Goal: Find specific page/section: Find specific page/section

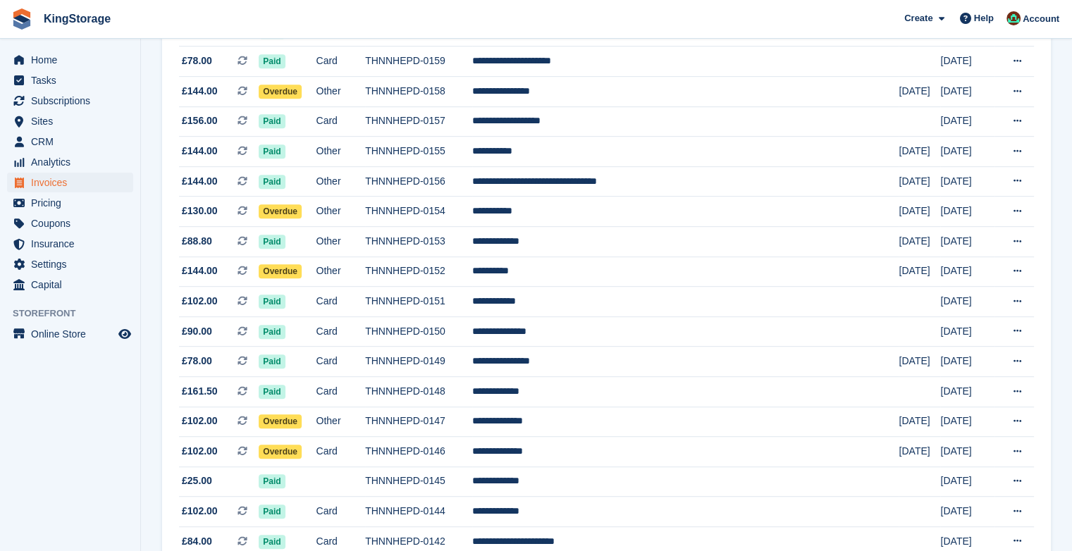
scroll to position [746, 0]
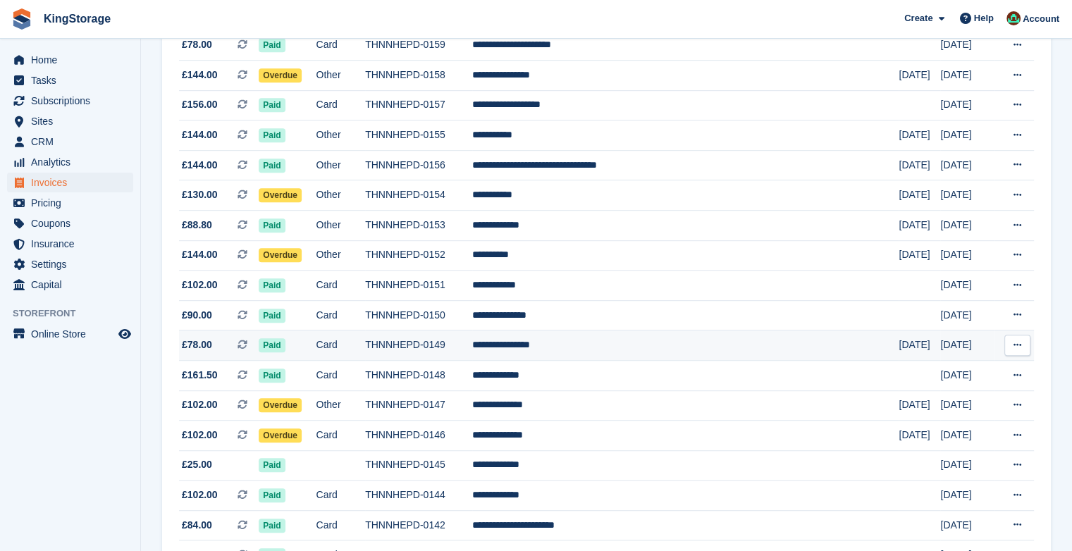
click at [571, 351] on td "**********" at bounding box center [685, 346] width 426 height 30
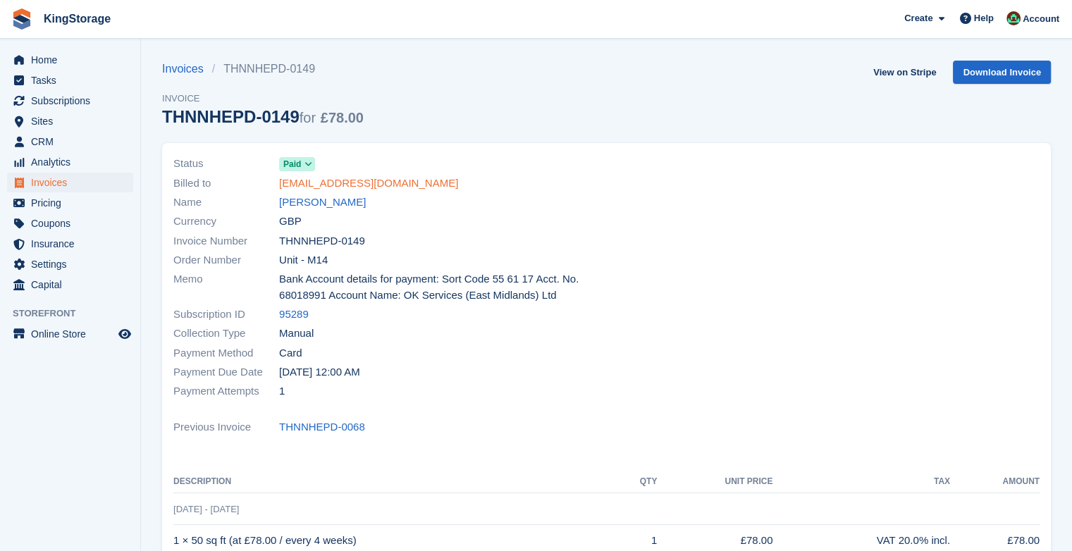
click at [364, 180] on link "rsteve8643@gmail.com" at bounding box center [368, 184] width 179 height 16
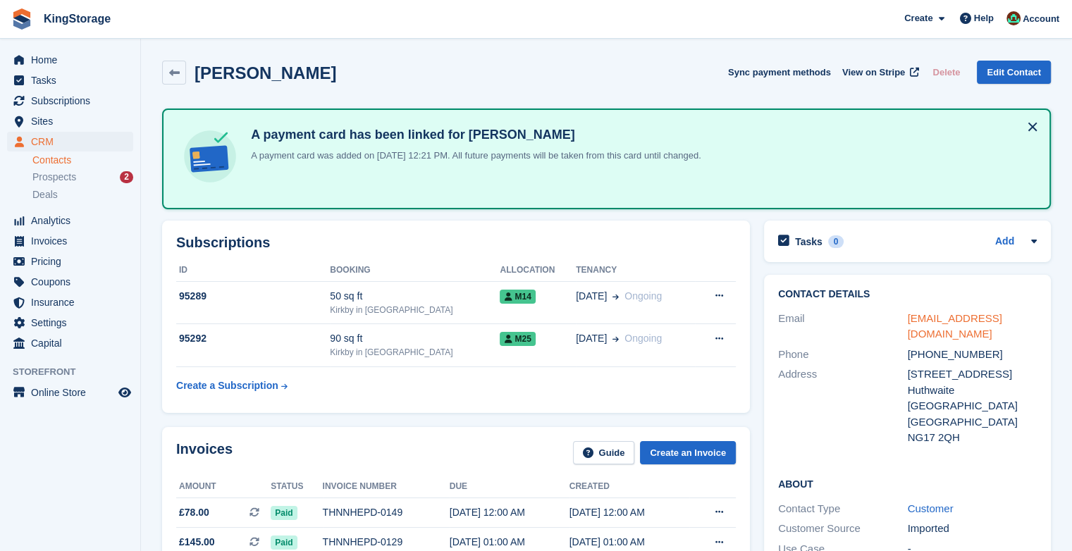
click at [923, 316] on link "rsteve8643@gmail.com" at bounding box center [955, 326] width 94 height 28
